Goal: Transaction & Acquisition: Download file/media

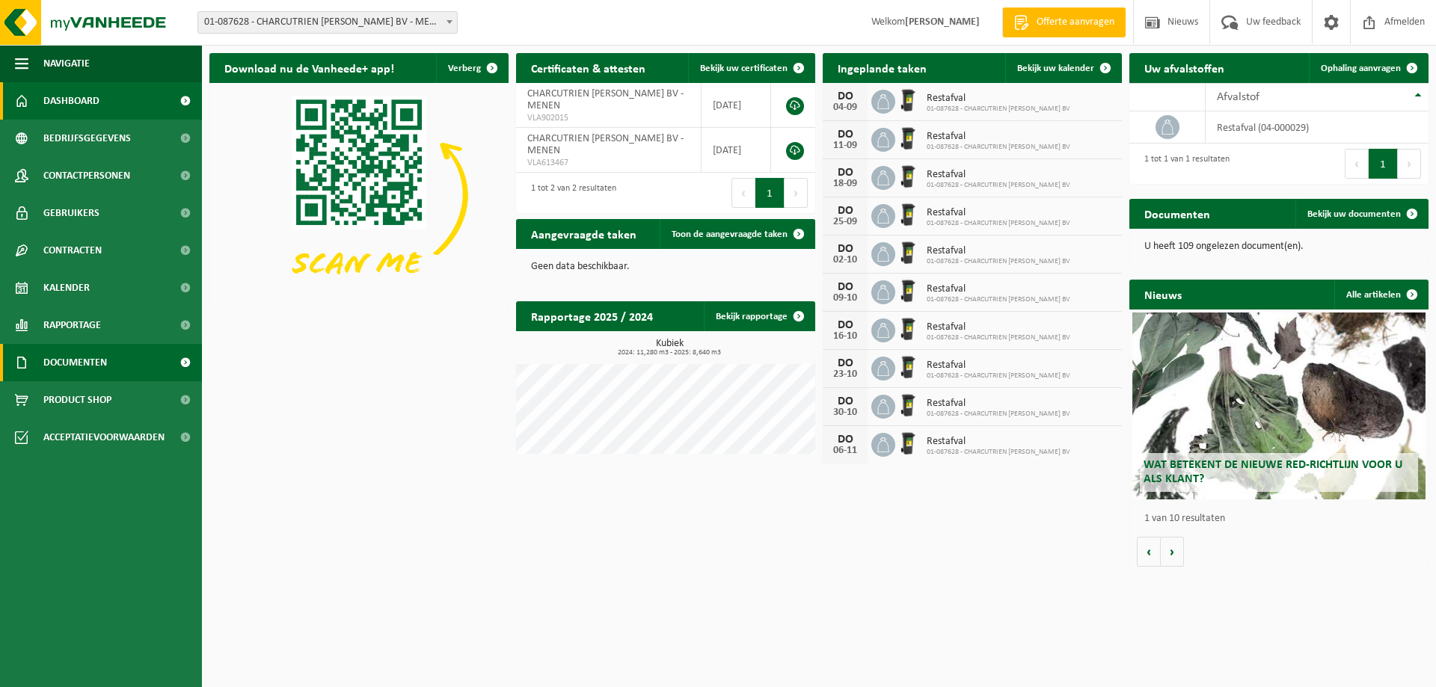
click at [75, 357] on span "Documenten" at bounding box center [75, 362] width 64 height 37
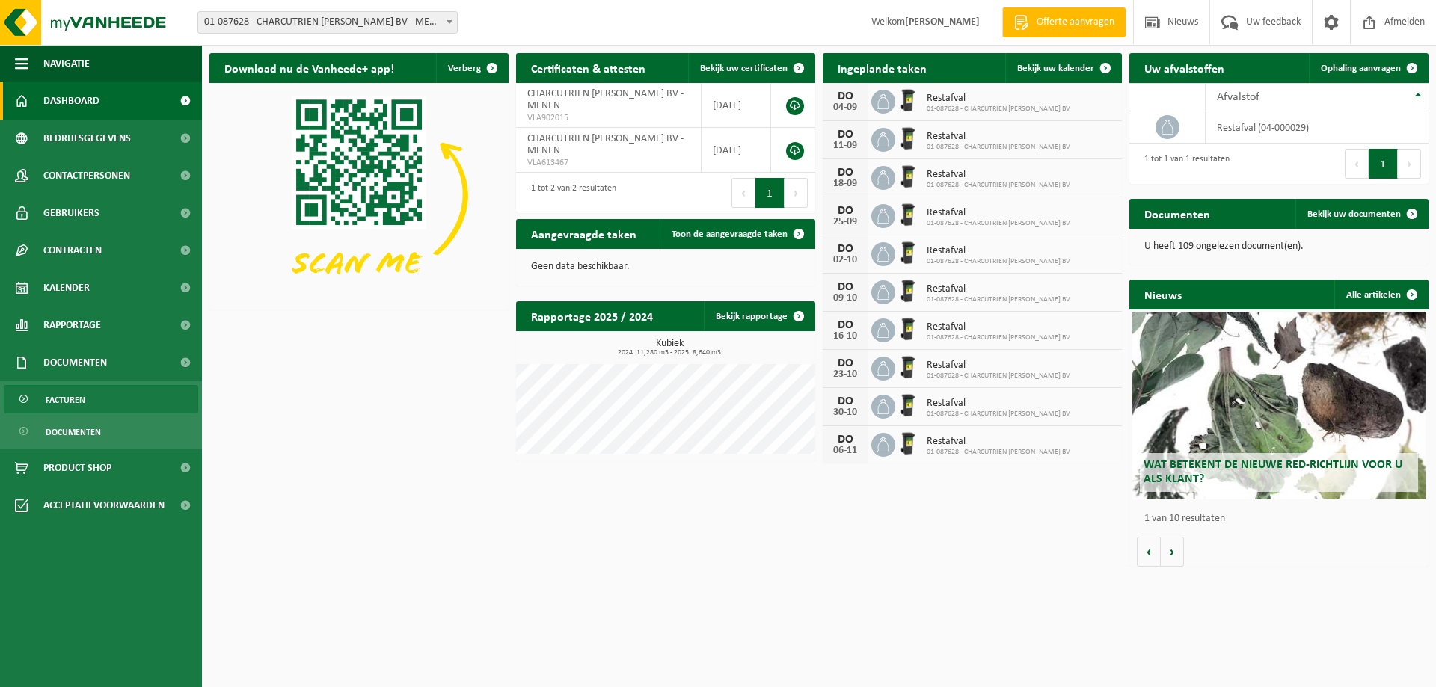
click at [70, 402] on span "Facturen" at bounding box center [66, 400] width 40 height 28
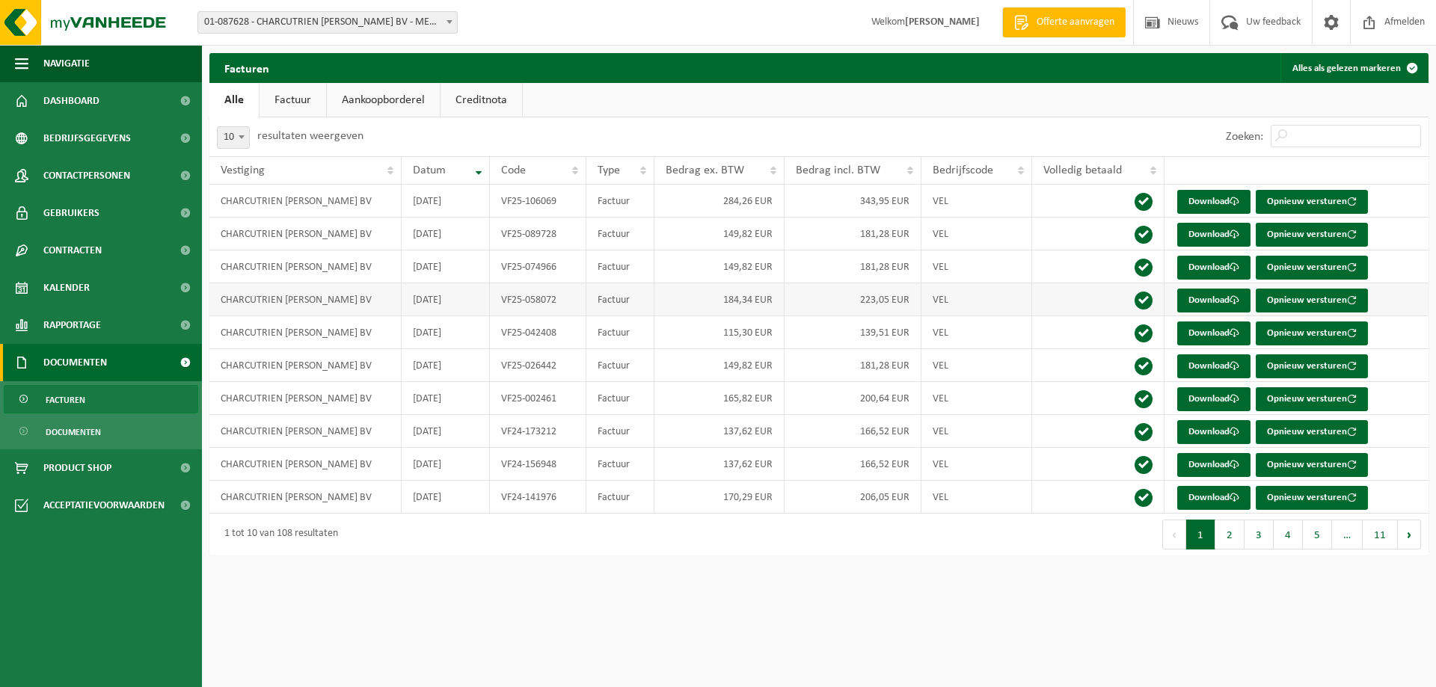
drag, startPoint x: 686, startPoint y: 300, endPoint x: 1033, endPoint y: 299, distance: 347.0
click at [697, 298] on td "184,34 EUR" at bounding box center [719, 299] width 130 height 33
click at [1227, 301] on link "Download" at bounding box center [1213, 301] width 73 height 24
